Goal: Task Accomplishment & Management: Complete application form

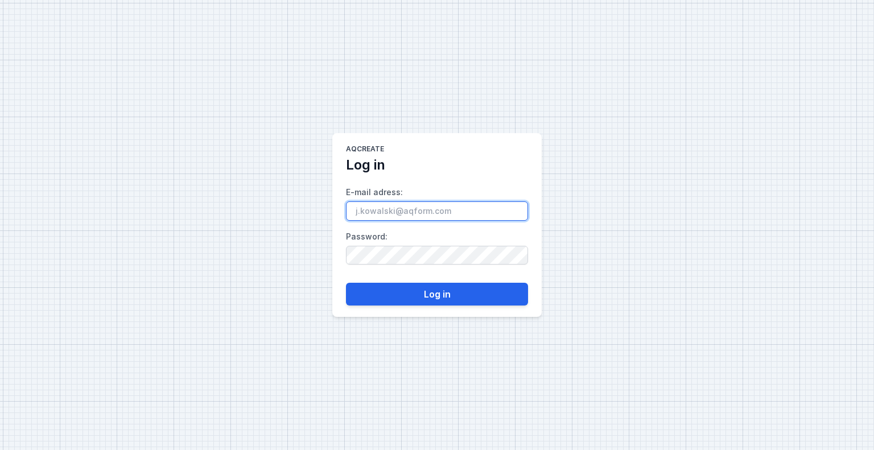
drag, startPoint x: 461, startPoint y: 215, endPoint x: 344, endPoint y: 207, distance: 116.9
click at [344, 207] on main "AQcreate Log in E-mail adress : Password : Log in" at bounding box center [436, 225] width 209 height 184
paste input "[PERSON_NAME][EMAIL_ADDRESS][PERSON_NAME][DOMAIN_NAME]"
type input "[PERSON_NAME][EMAIL_ADDRESS][PERSON_NAME][DOMAIN_NAME]"
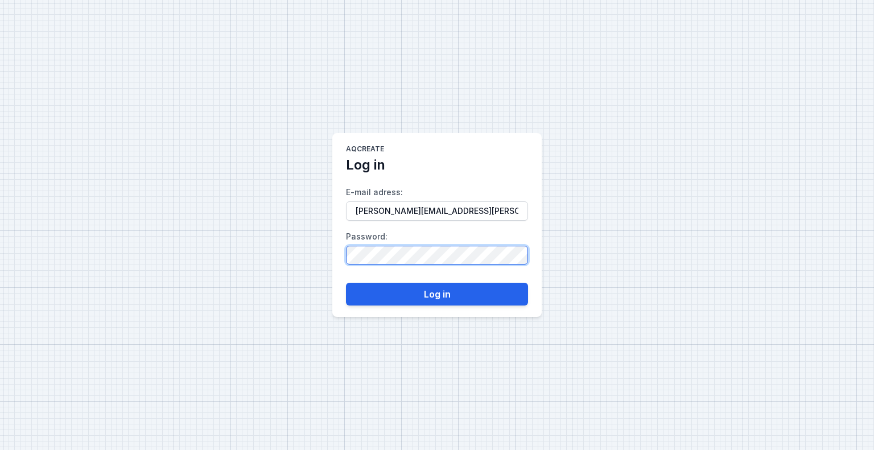
click at [341, 254] on main "AQcreate Log in E-mail adress : [PERSON_NAME][EMAIL_ADDRESS][PERSON_NAME][DOMAI…" at bounding box center [436, 225] width 209 height 184
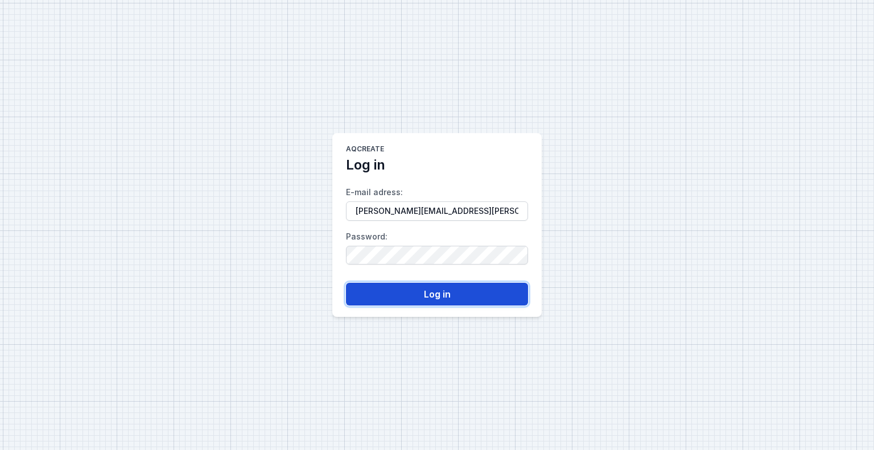
click at [438, 293] on button "Log in" at bounding box center [437, 294] width 182 height 23
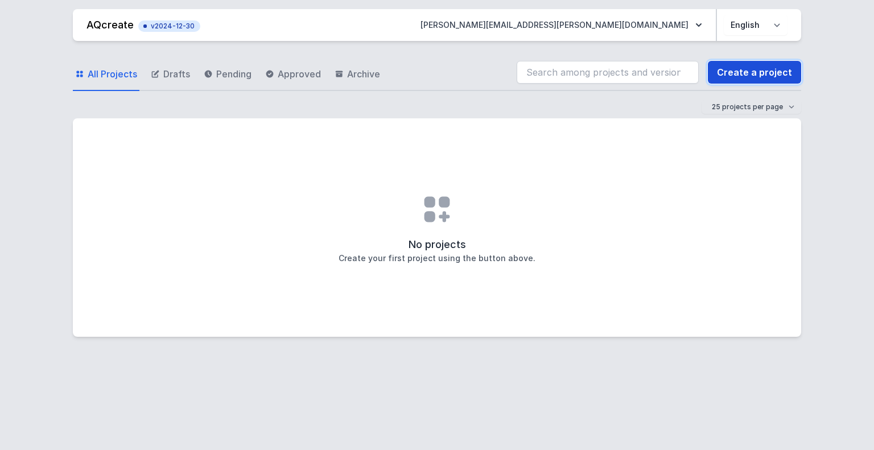
click at [731, 77] on link "Create a project" at bounding box center [754, 72] width 93 height 23
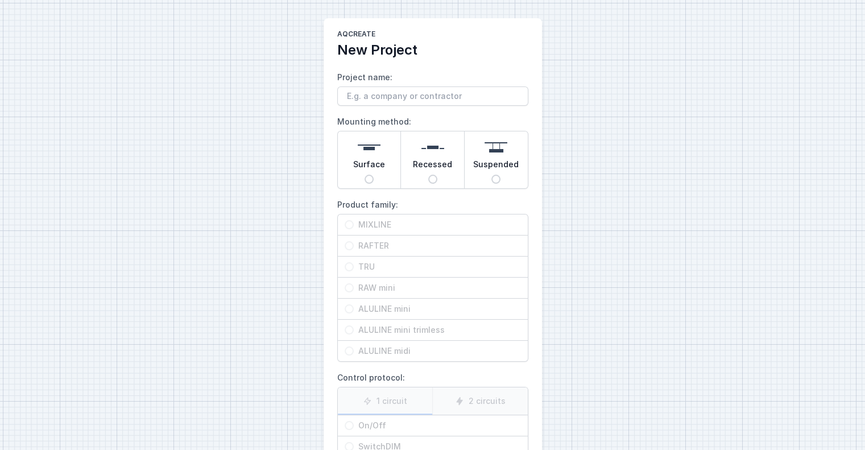
click at [374, 172] on span "Surface" at bounding box center [369, 167] width 32 height 16
click at [374, 175] on input "Surface" at bounding box center [369, 179] width 9 height 9
radio input "true"
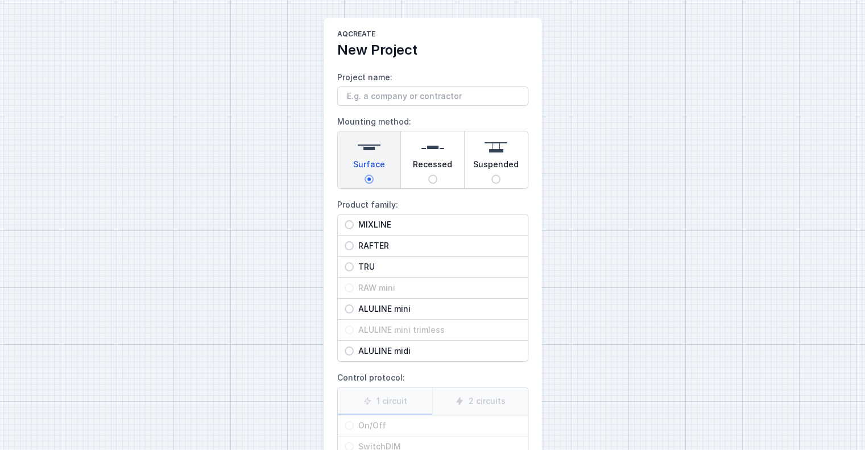
click at [400, 270] on span "TRU" at bounding box center [437, 266] width 167 height 11
click at [354, 270] on input "TRU" at bounding box center [349, 266] width 9 height 9
radio input "true"
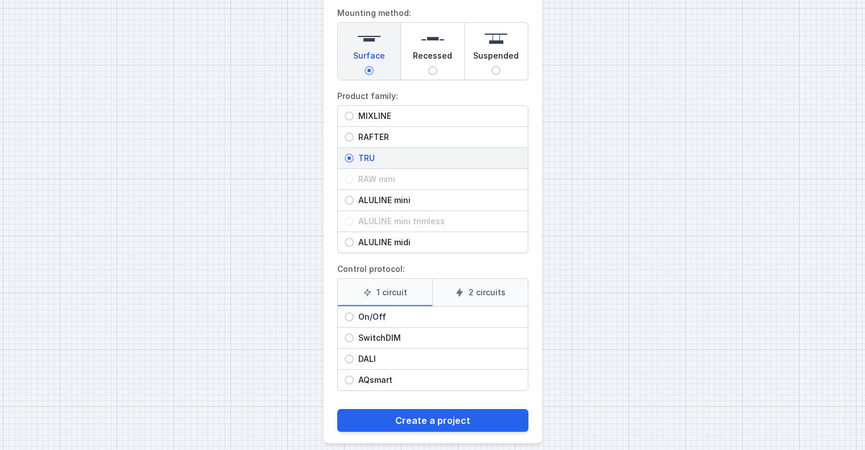
scroll to position [118, 0]
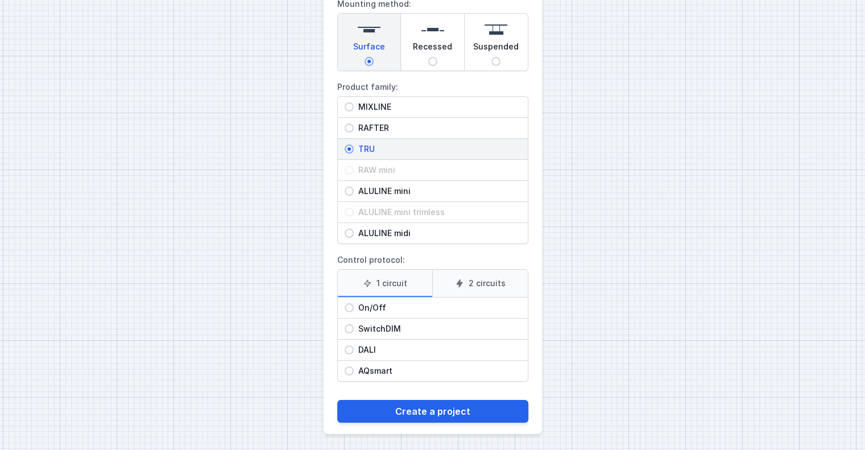
click at [394, 329] on span "SwitchDIM" at bounding box center [437, 328] width 167 height 11
click at [354, 329] on input "SwitchDIM" at bounding box center [349, 328] width 9 height 9
radio input "true"
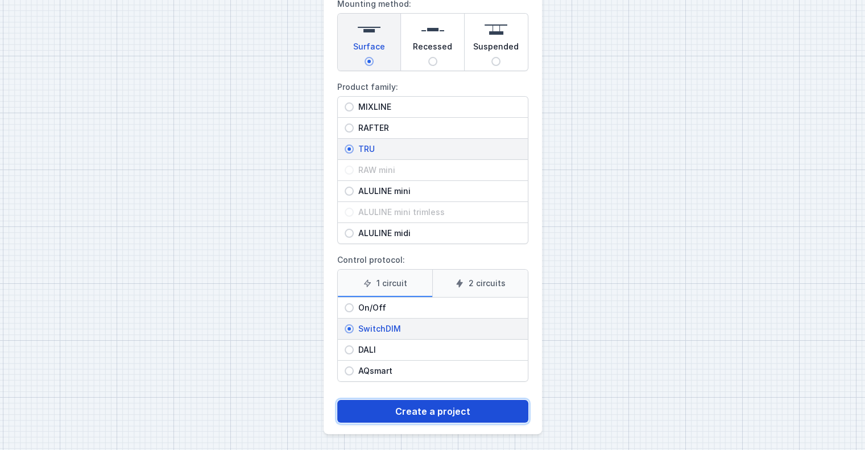
click at [442, 405] on button "Create a project" at bounding box center [432, 411] width 191 height 23
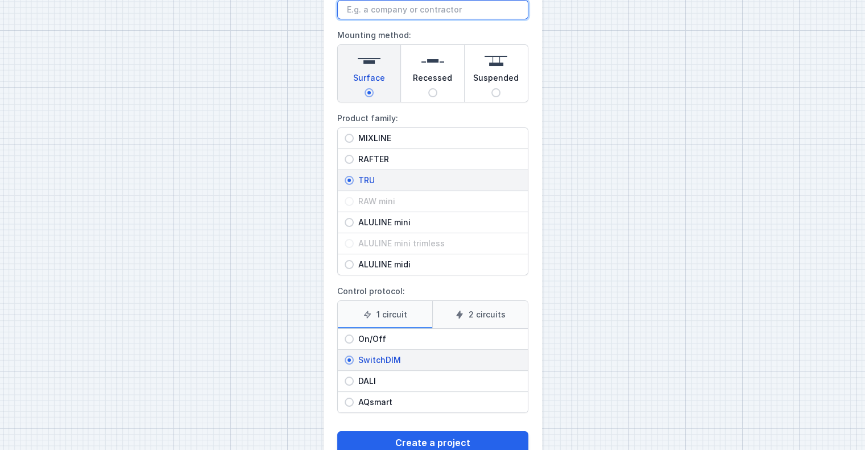
click at [442, 11] on input "Project name:" at bounding box center [432, 9] width 191 height 19
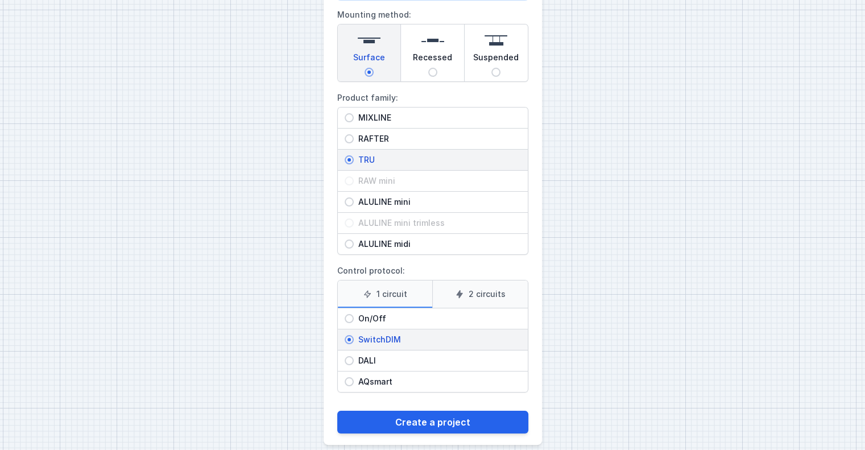
scroll to position [118, 0]
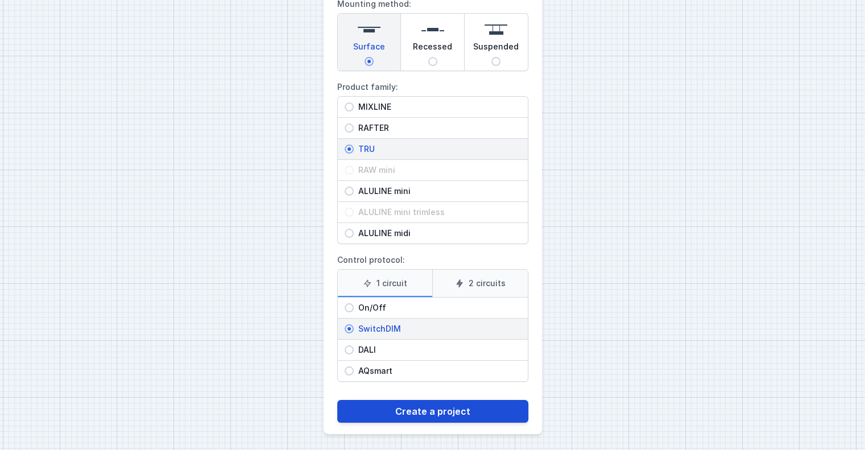
type input "[PERSON_NAME]"
click at [455, 407] on button "Create a project" at bounding box center [432, 411] width 191 height 23
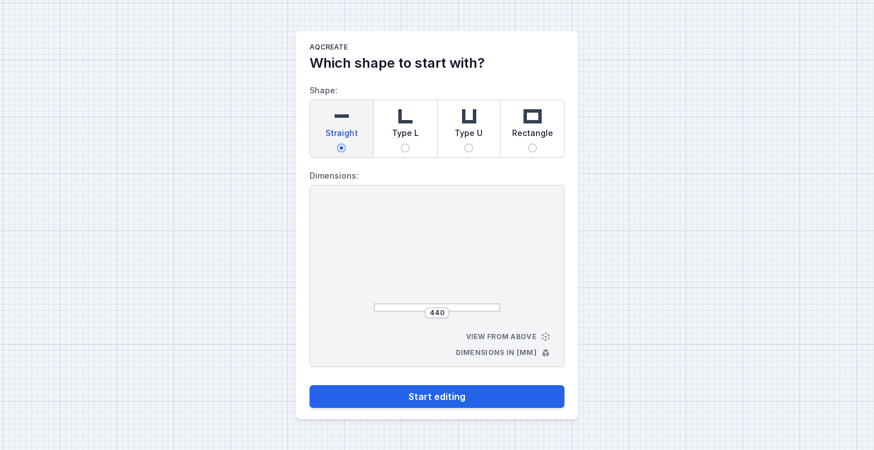
click at [422, 149] on div "Type L" at bounding box center [405, 128] width 63 height 57
click at [410, 149] on input "Type L" at bounding box center [405, 147] width 9 height 9
radio input "true"
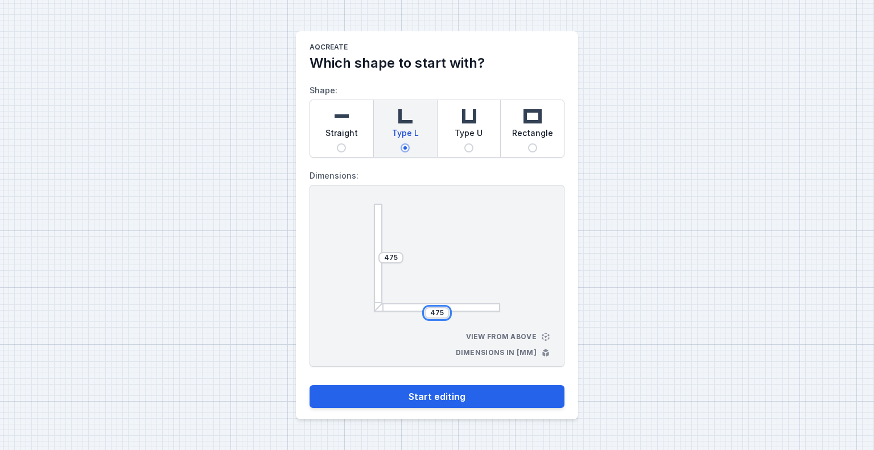
click at [438, 312] on input "475" at bounding box center [437, 312] width 18 height 9
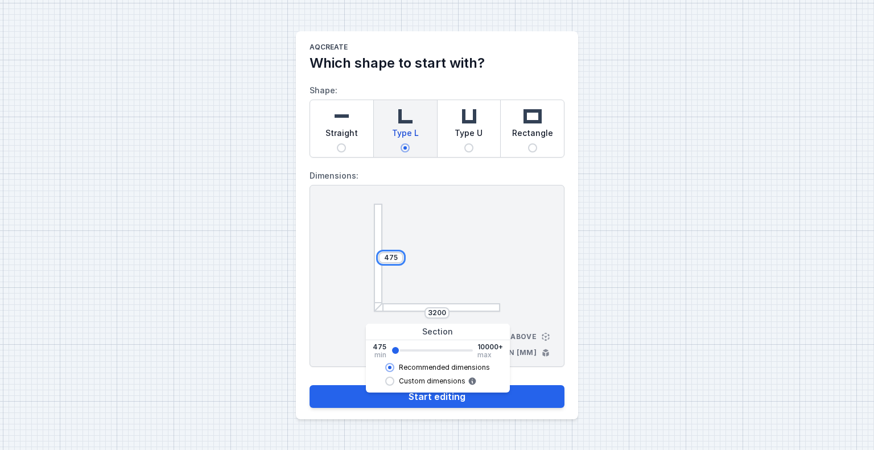
type input "3137"
click at [397, 259] on input "475" at bounding box center [391, 257] width 18 height 9
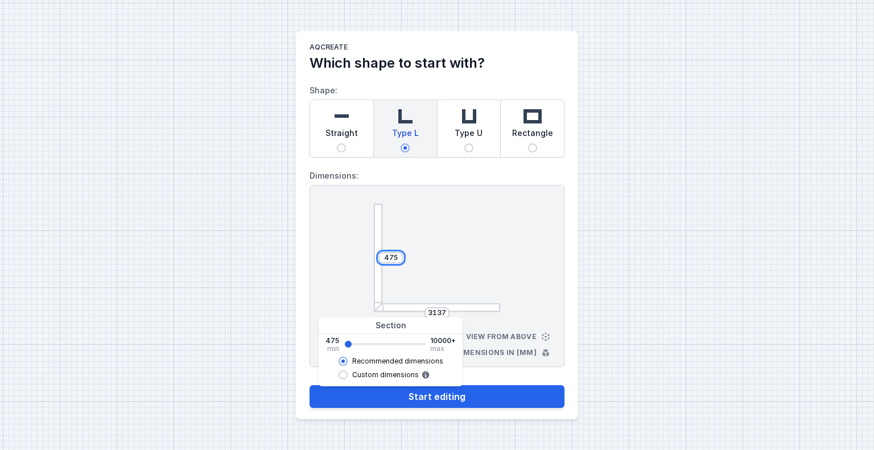
drag, startPoint x: 397, startPoint y: 259, endPoint x: 382, endPoint y: 261, distance: 15.0
click at [382, 261] on input "475" at bounding box center [391, 257] width 18 height 9
type input "520"
click at [310, 385] on button "Start editing" at bounding box center [437, 396] width 255 height 23
select select "M"
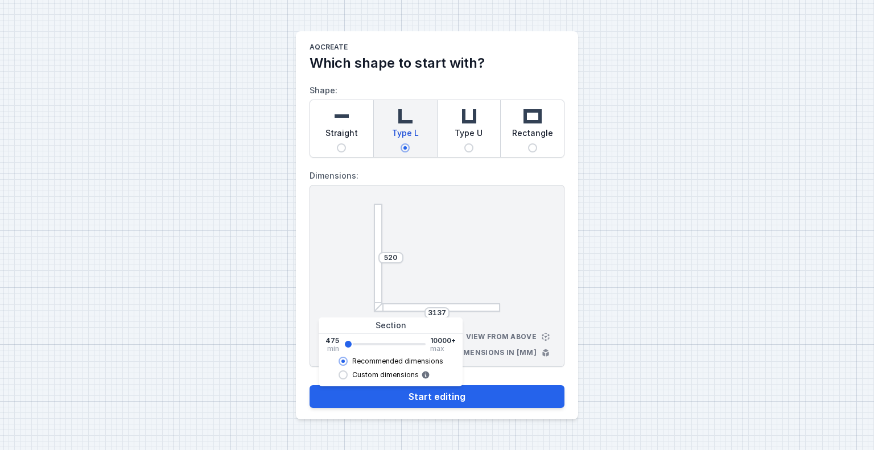
select select "3000"
select select "3"
select select "opal"
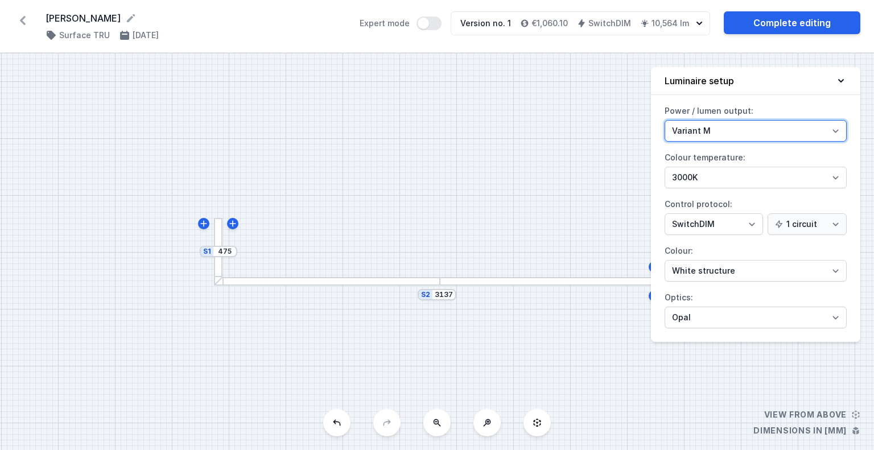
click at [840, 129] on select "Variant L Variant M" at bounding box center [756, 131] width 182 height 22
click at [665, 120] on select "Variant L Variant M" at bounding box center [756, 131] width 182 height 22
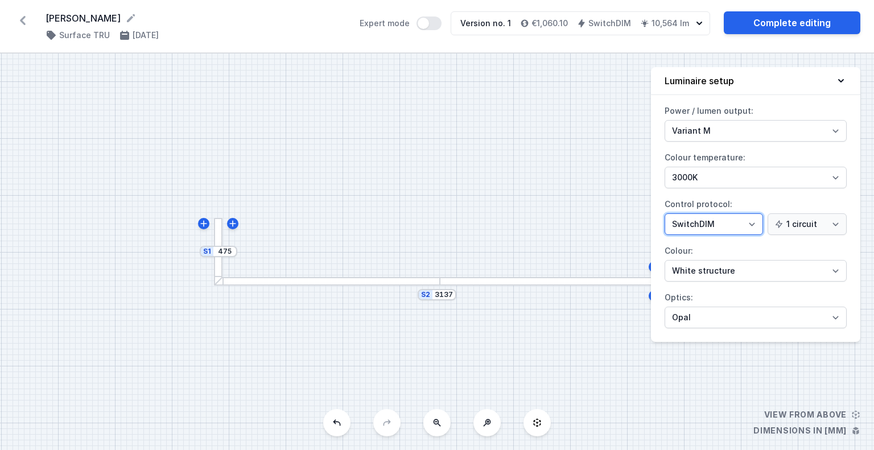
click at [729, 226] on select "On/Off SwitchDIM DALI AQsmart" at bounding box center [714, 224] width 98 height 22
click at [665, 213] on select "On/Off SwitchDIM DALI AQsmart" at bounding box center [714, 224] width 98 height 22
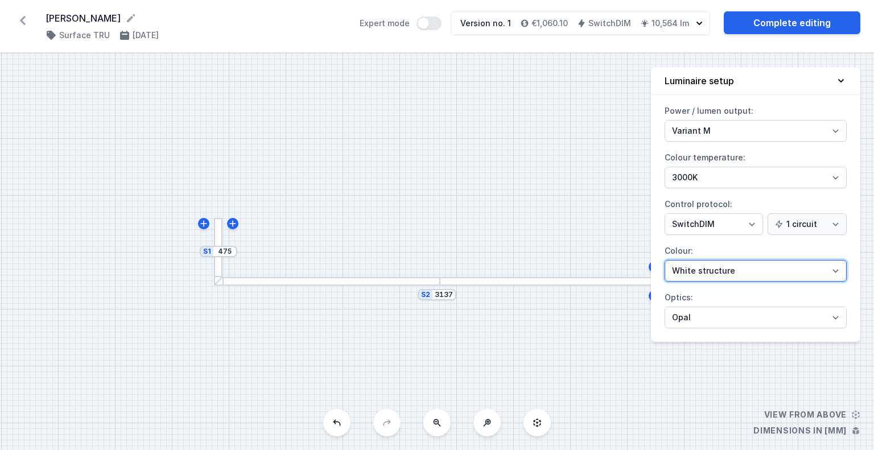
click at [841, 271] on select "White structure Black structure Gold structure Copper Gray Another colour (from…" at bounding box center [756, 271] width 182 height 22
select select "4"
click at [665, 260] on select "White structure Black structure Gold structure Copper Gray Another colour (from…" at bounding box center [756, 271] width 182 height 22
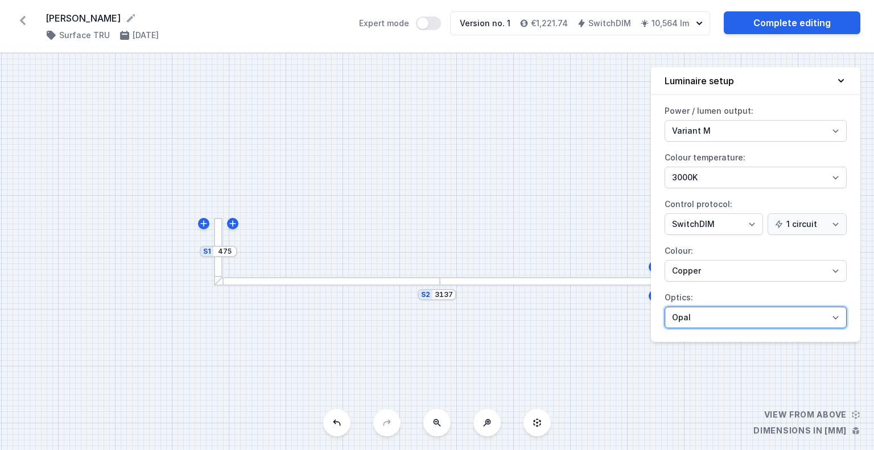
click at [758, 311] on select "Microprism Opal" at bounding box center [756, 318] width 182 height 22
select select "microprism"
click at [665, 307] on select "Microprism Opal" at bounding box center [756, 318] width 182 height 22
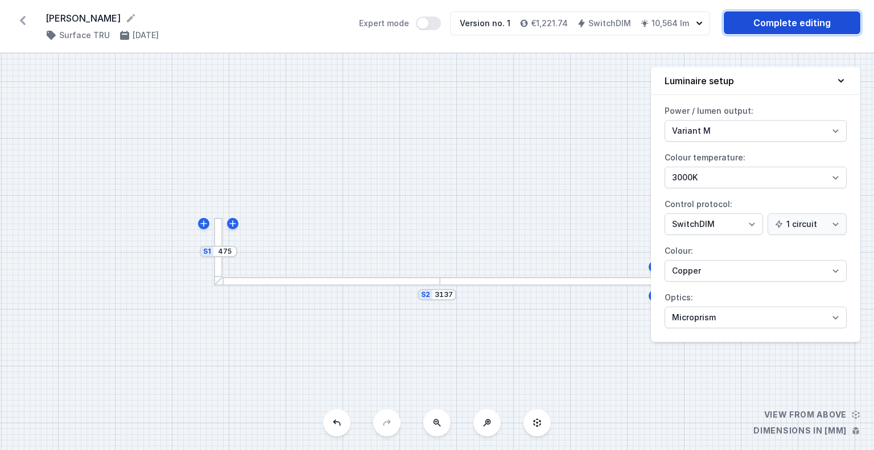
click at [811, 19] on link "Complete editing" at bounding box center [792, 22] width 137 height 23
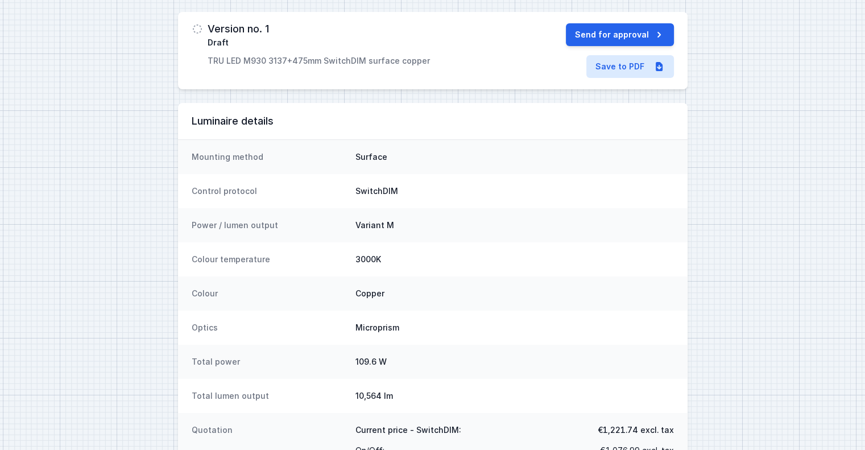
scroll to position [129, 0]
